Goal: Information Seeking & Learning: Learn about a topic

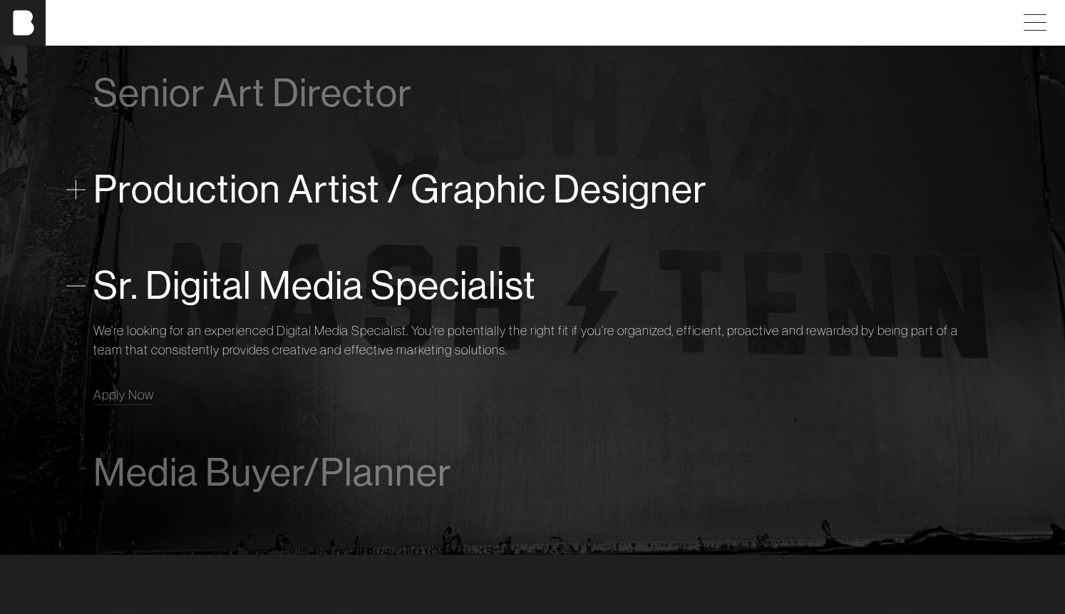
scroll to position [944, 1]
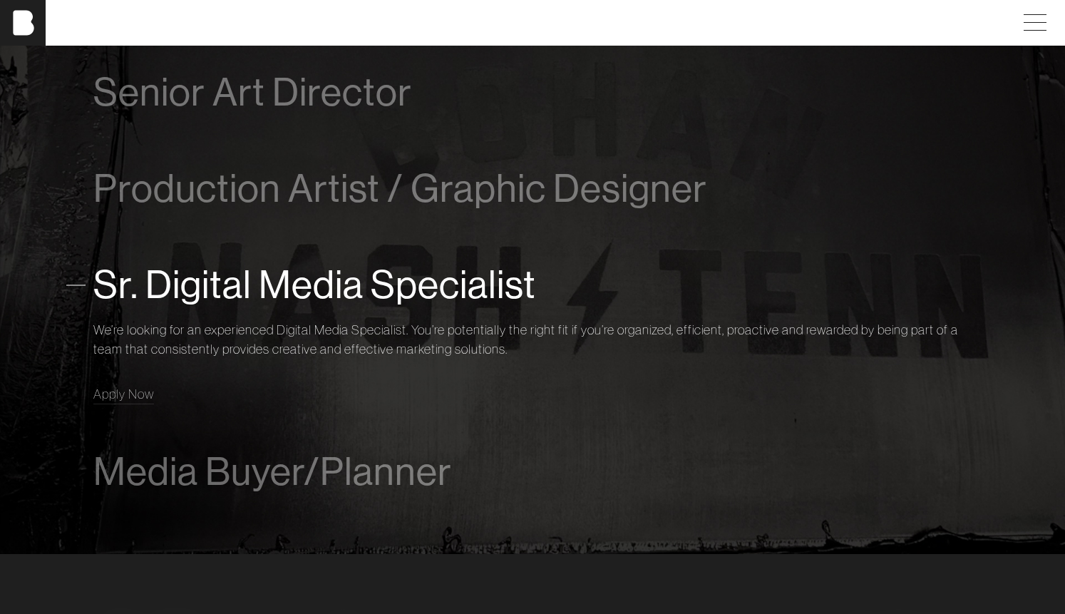
click at [210, 294] on span "Sr. Digital Media Specialist" at bounding box center [314, 284] width 443 height 43
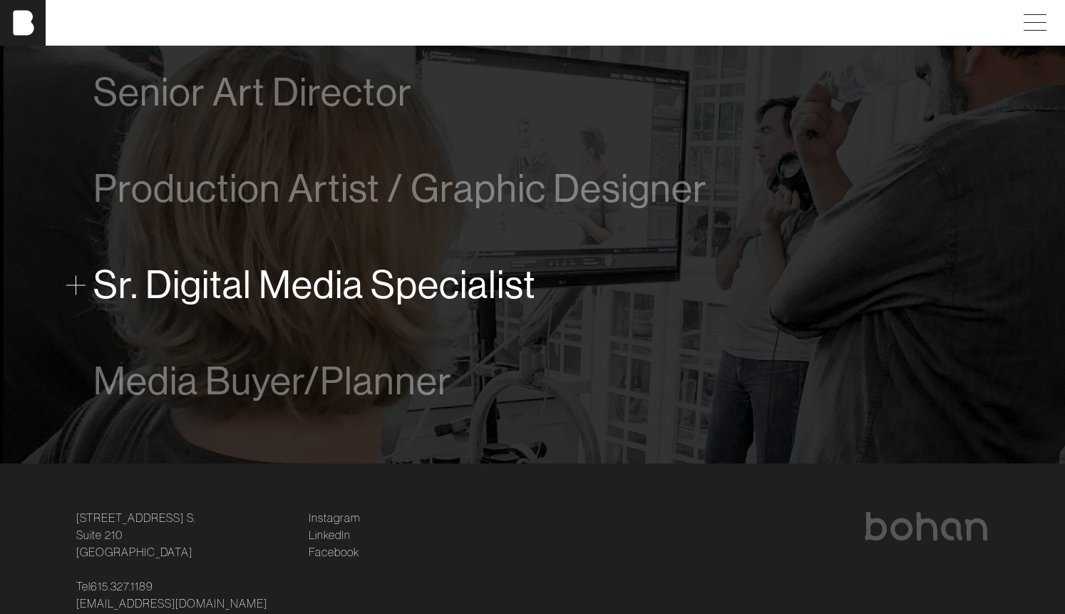
click at [210, 294] on span "Sr. Digital Media Specialist" at bounding box center [314, 284] width 443 height 43
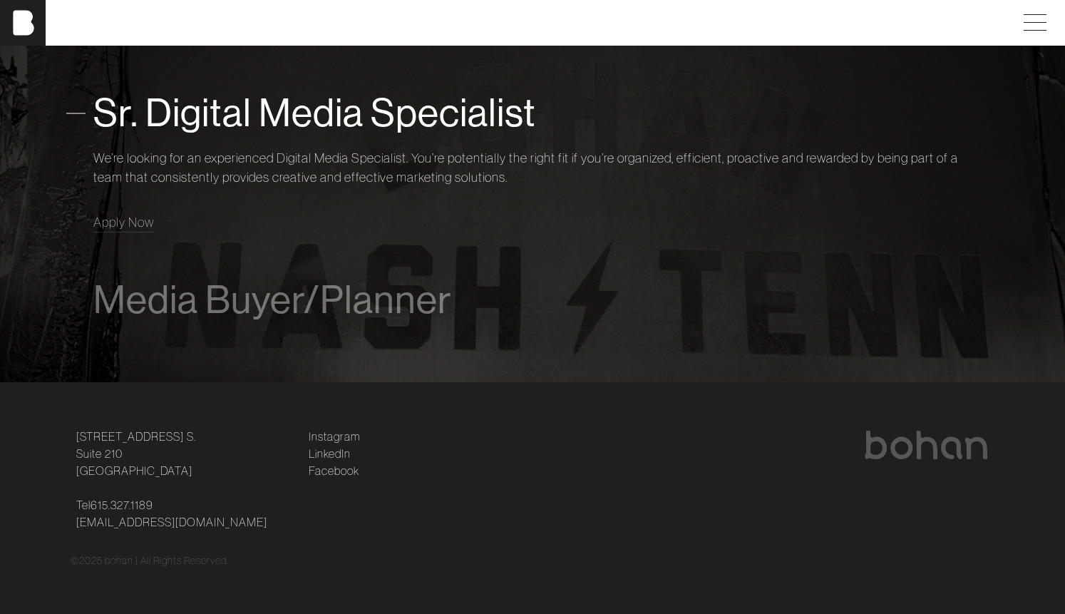
scroll to position [1115, 1]
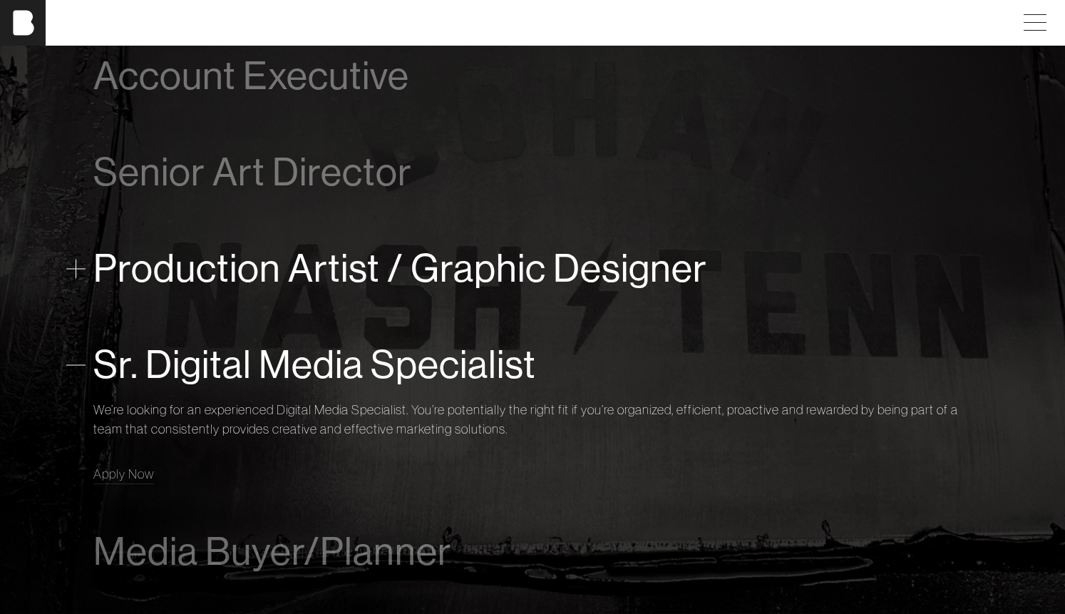
click at [344, 273] on span "Production Artist / Graphic Designer" at bounding box center [400, 268] width 614 height 43
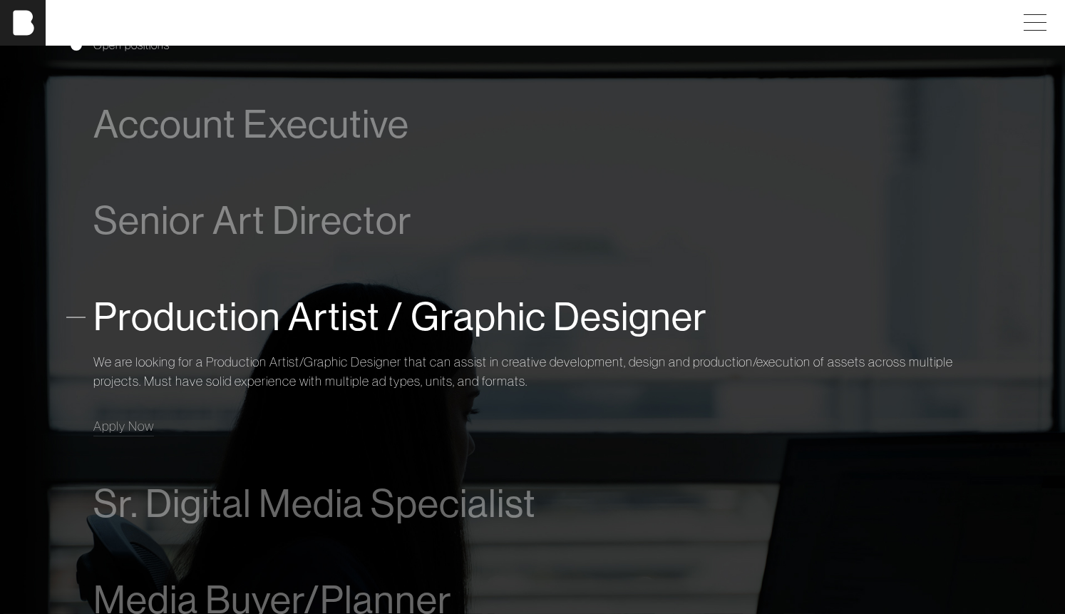
scroll to position [802, 1]
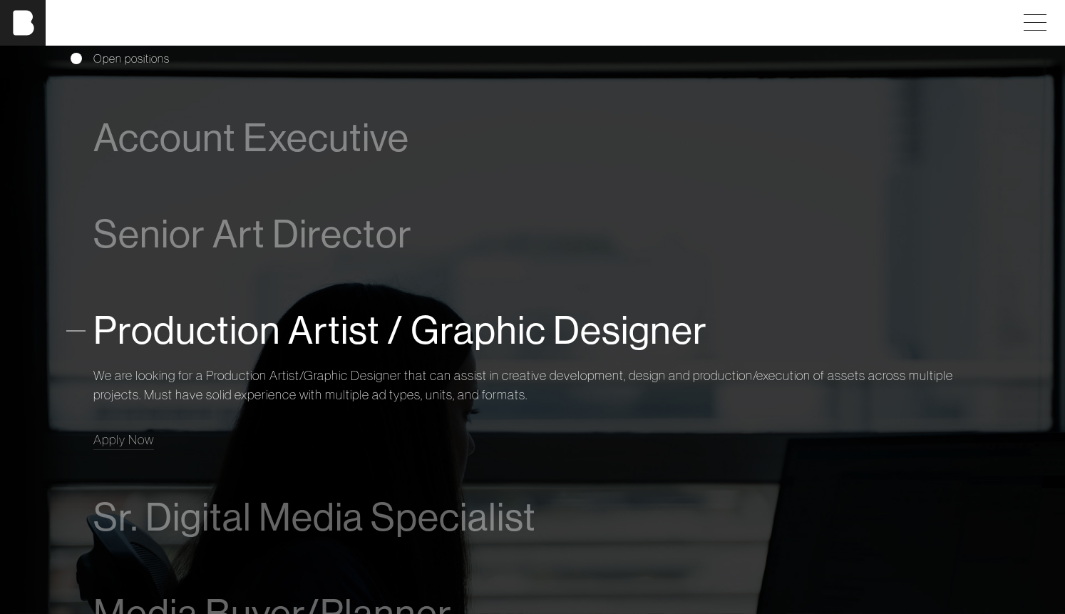
click at [100, 329] on span "Production Artist / Graphic Designer" at bounding box center [400, 330] width 614 height 43
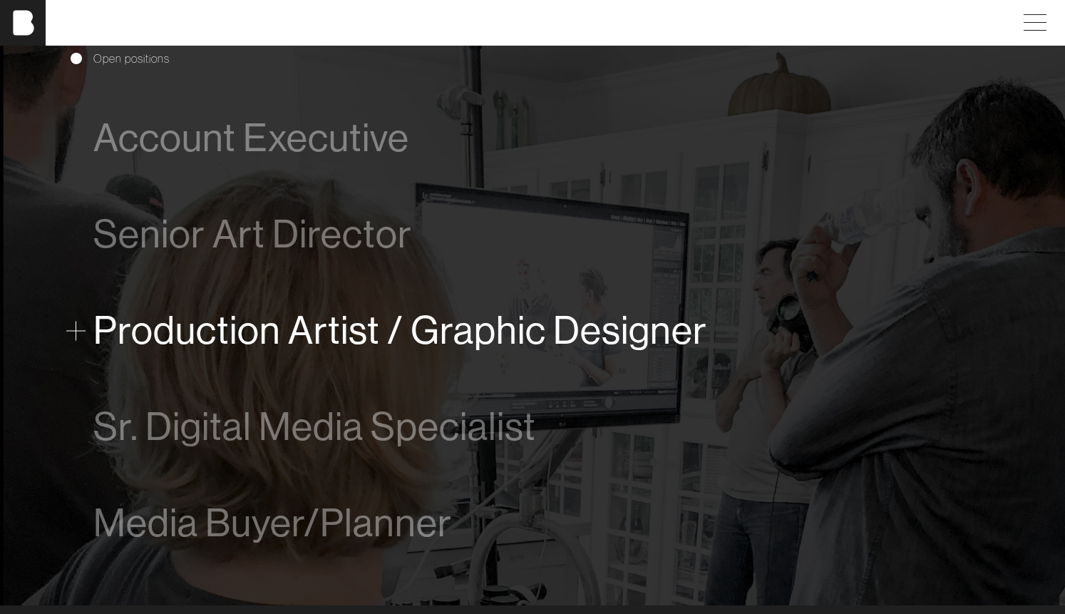
click at [100, 329] on span "Production Artist / Graphic Designer" at bounding box center [400, 330] width 614 height 43
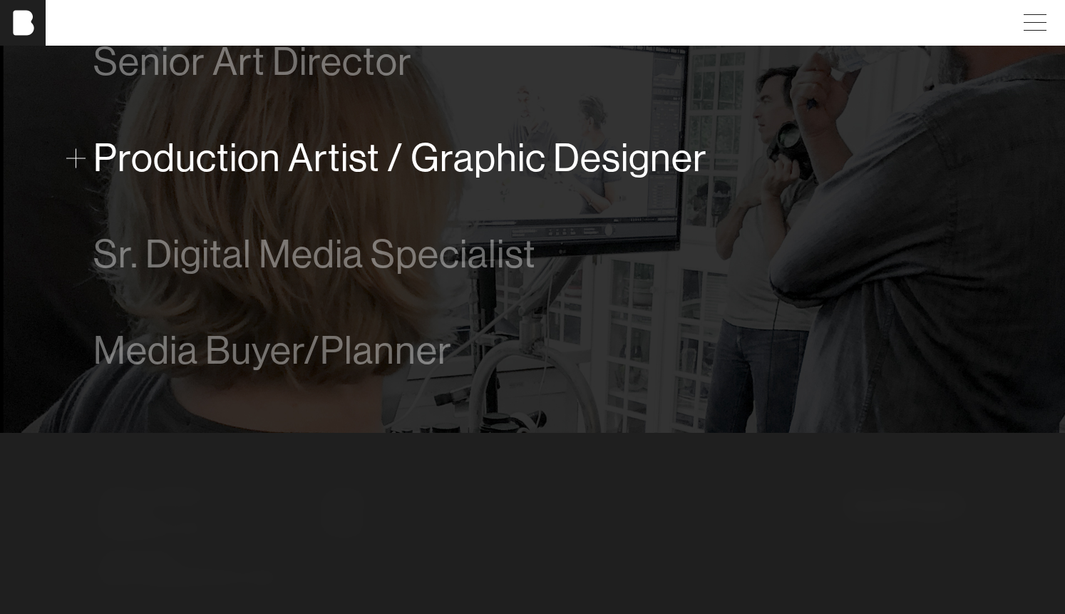
scroll to position [1024, 1]
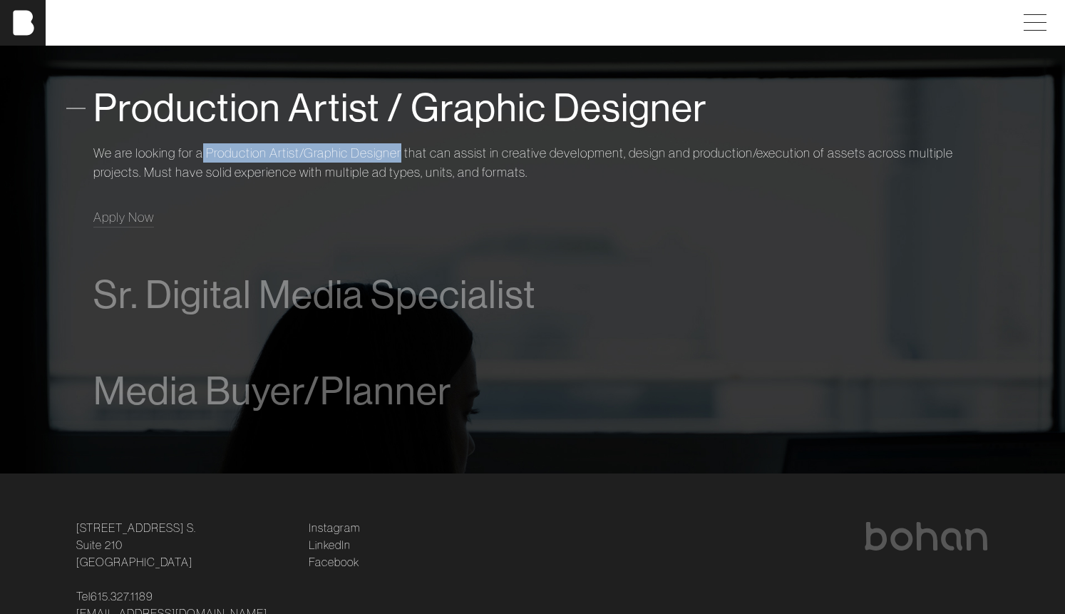
drag, startPoint x: 203, startPoint y: 148, endPoint x: 403, endPoint y: 158, distance: 199.8
click at [403, 158] on p "We are looking for a Production Artist/Graphic Designer that can assist in crea…" at bounding box center [532, 162] width 878 height 38
copy p "Production Artist/Graphic Designer"
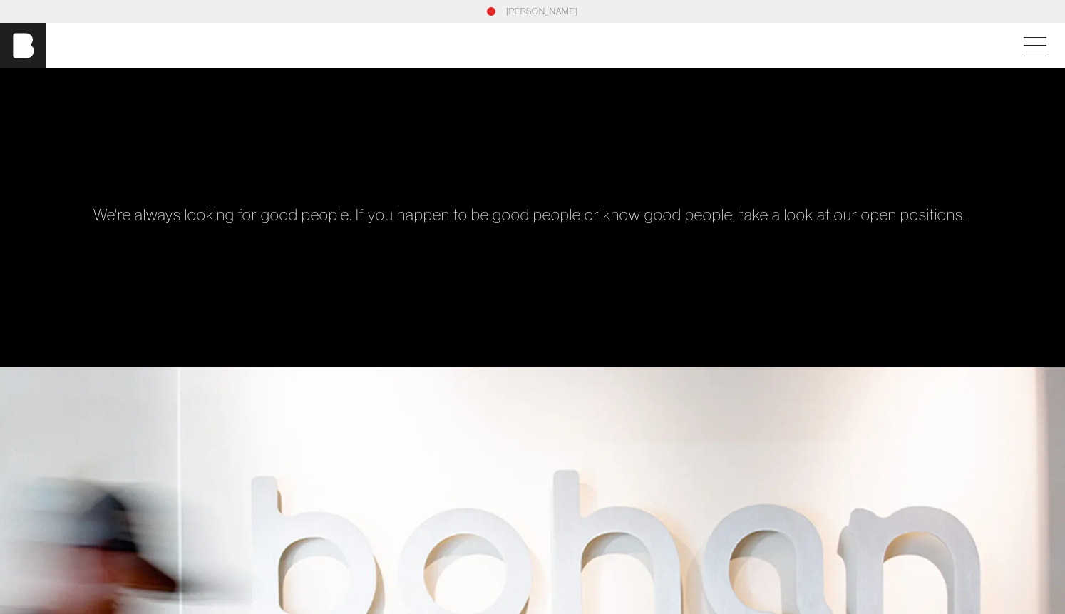
scroll to position [0, 0]
click at [1049, 50] on span at bounding box center [1032, 46] width 33 height 26
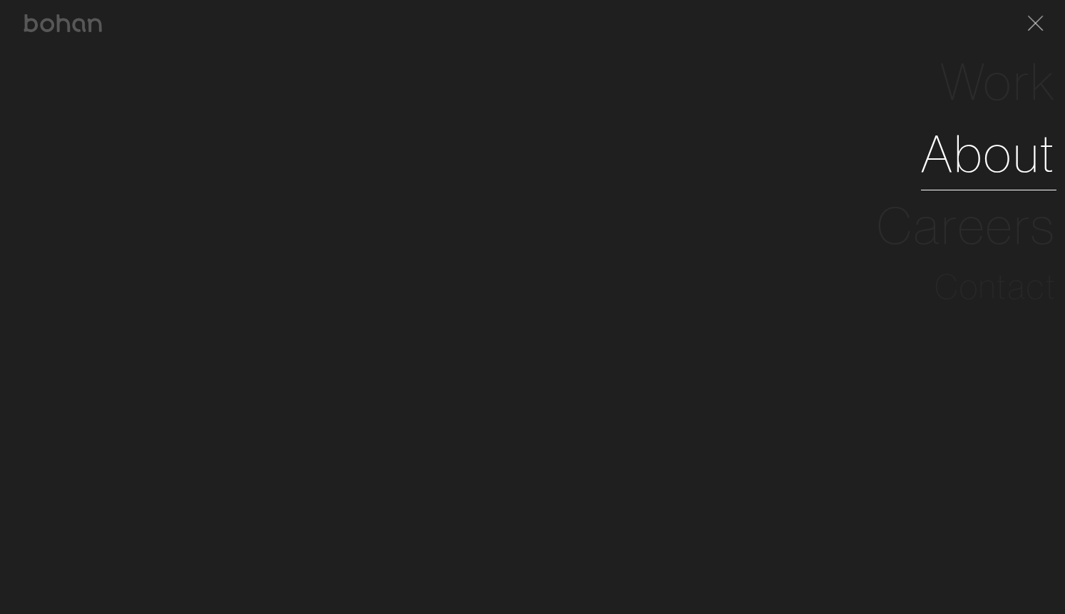
click at [1018, 169] on link "About" at bounding box center [988, 154] width 135 height 72
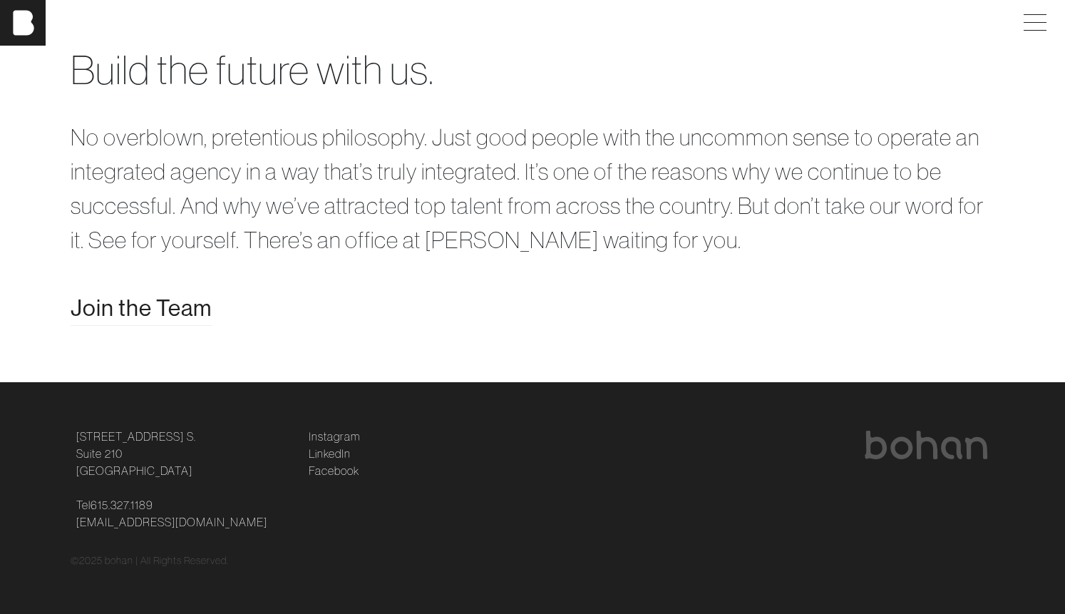
scroll to position [2804, 1]
click at [148, 307] on span "Join the Team" at bounding box center [141, 308] width 141 height 34
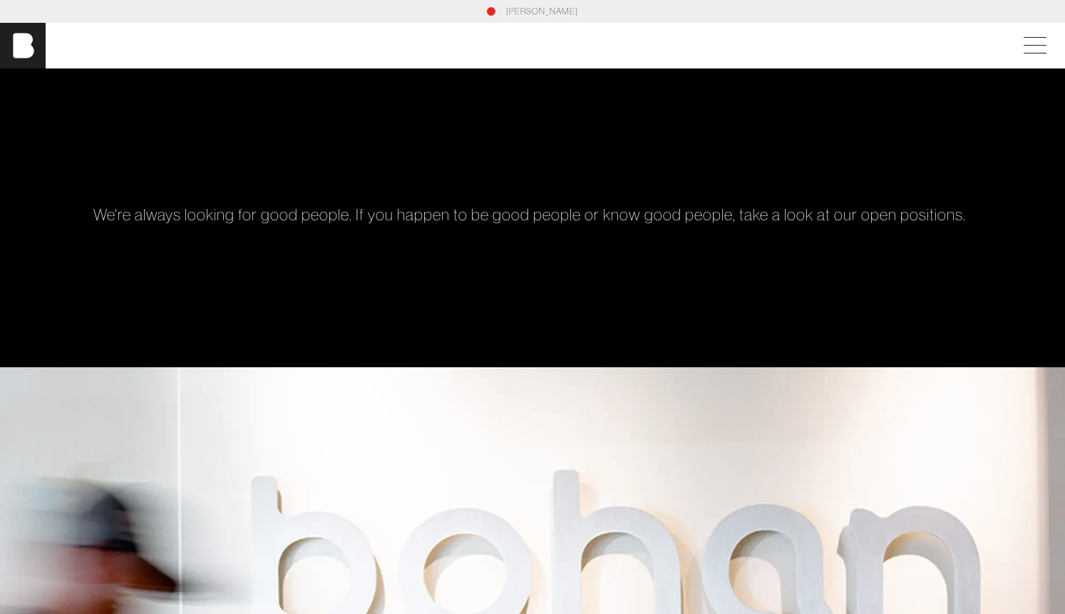
click at [498, 12] on div "[PERSON_NAME]" at bounding box center [533, 11] width 924 height 13
click at [536, 13] on link "[PERSON_NAME]" at bounding box center [542, 11] width 72 height 13
